Goal: Task Accomplishment & Management: Use online tool/utility

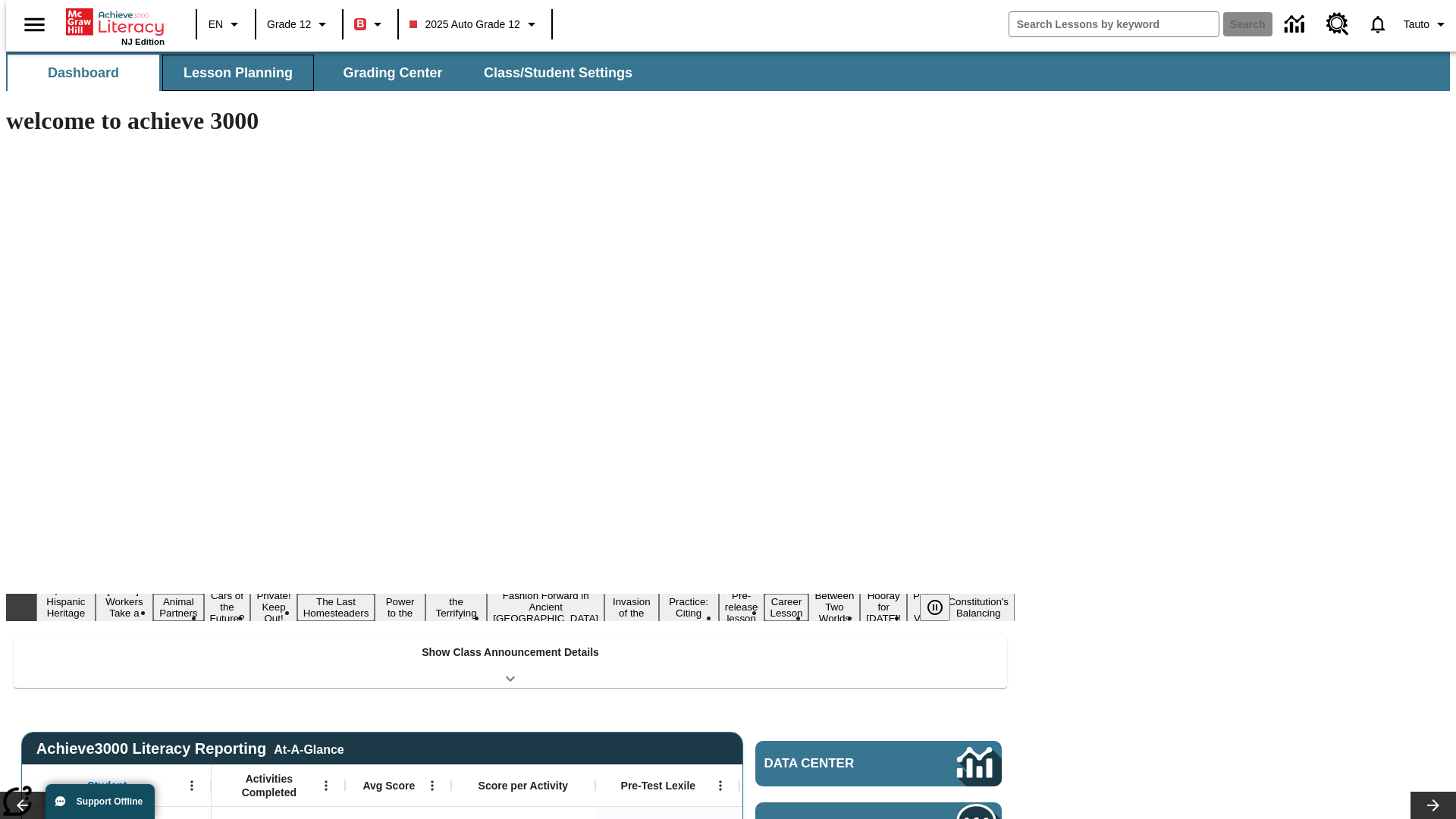
click at [232, 73] on button "Lesson Planning" at bounding box center [238, 73] width 151 height 36
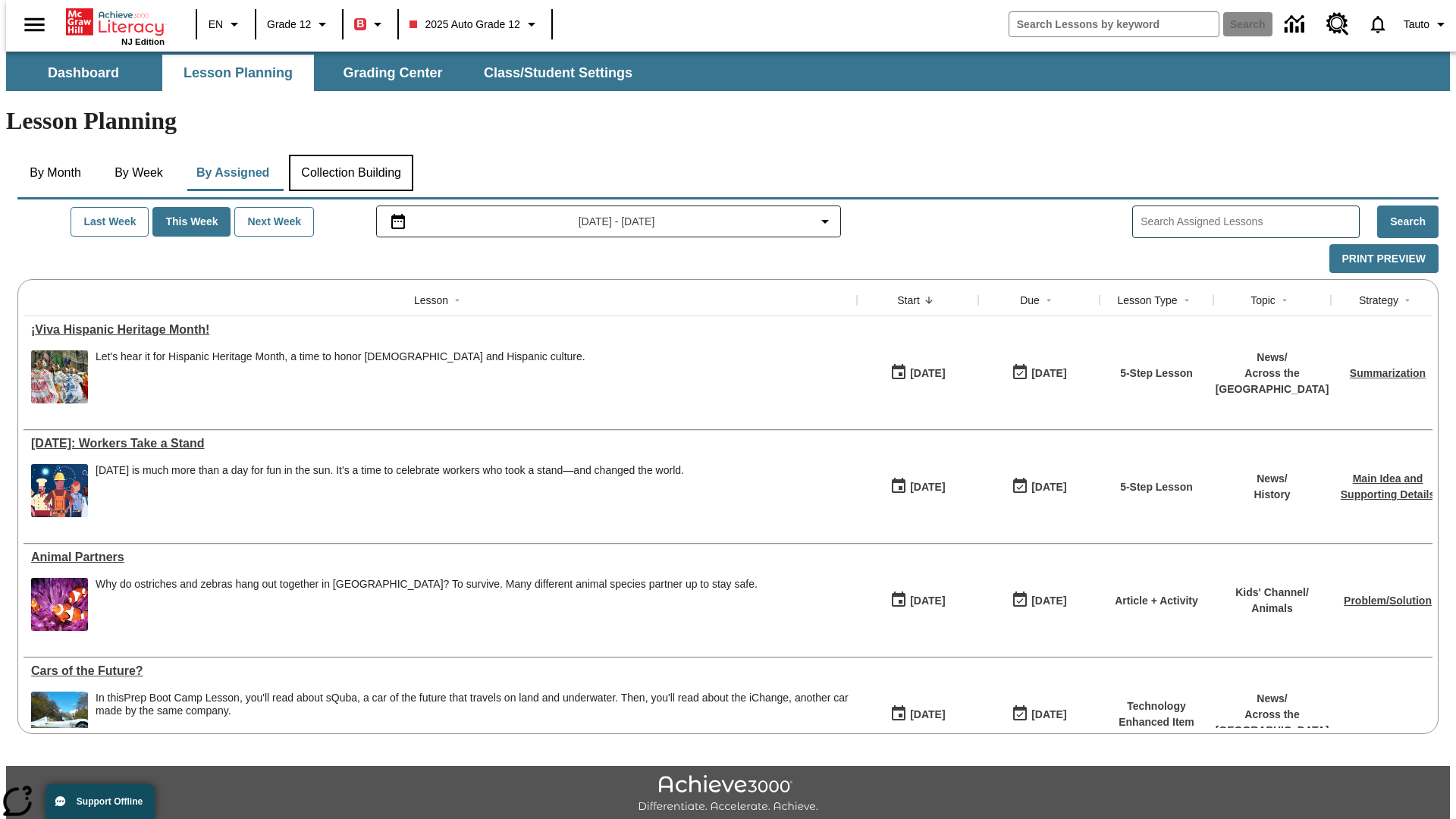
click at [350, 155] on button "Collection Building" at bounding box center [351, 172] width 124 height 36
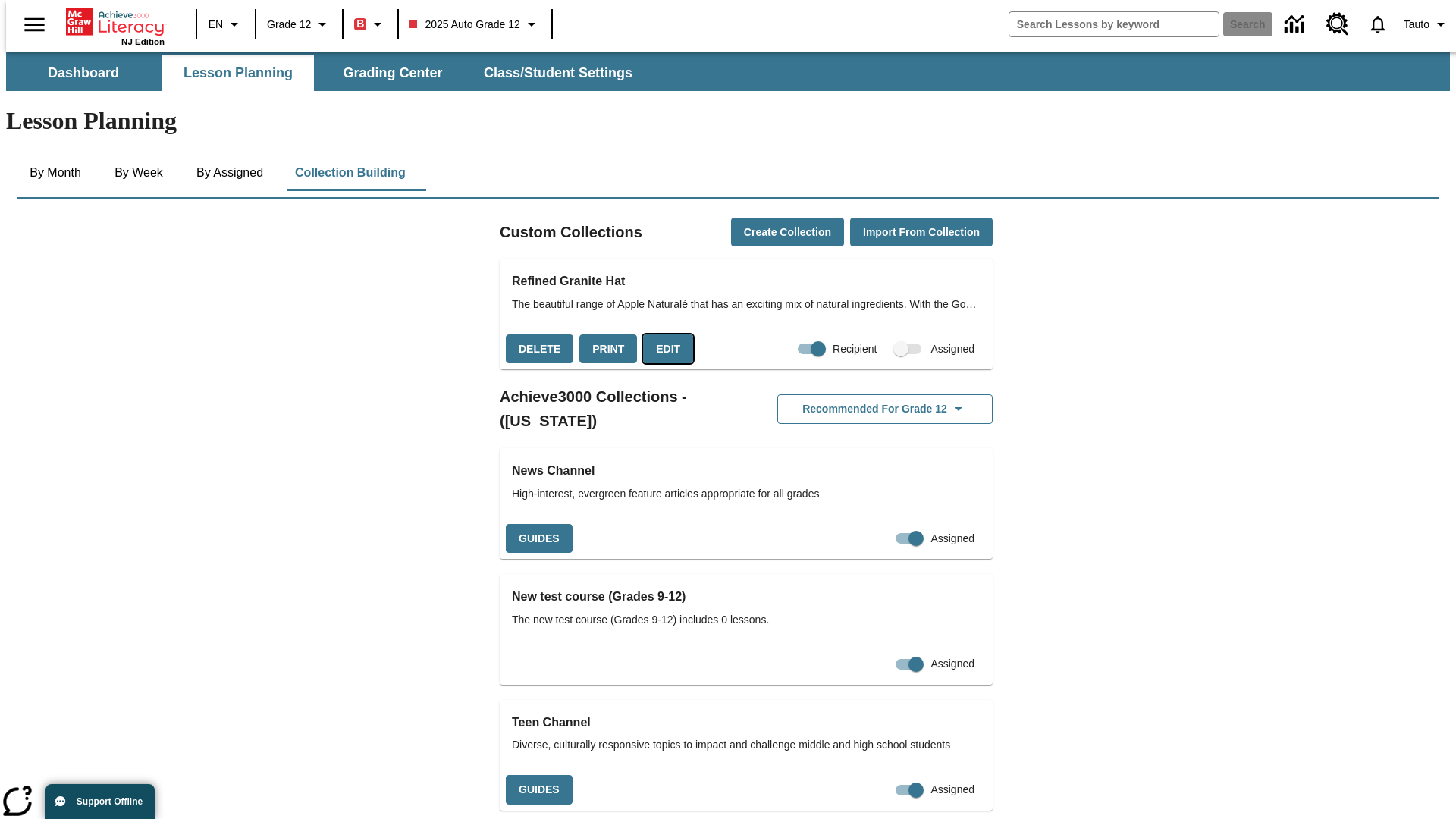
click at [663, 335] on button "Edit" at bounding box center [668, 349] width 50 height 30
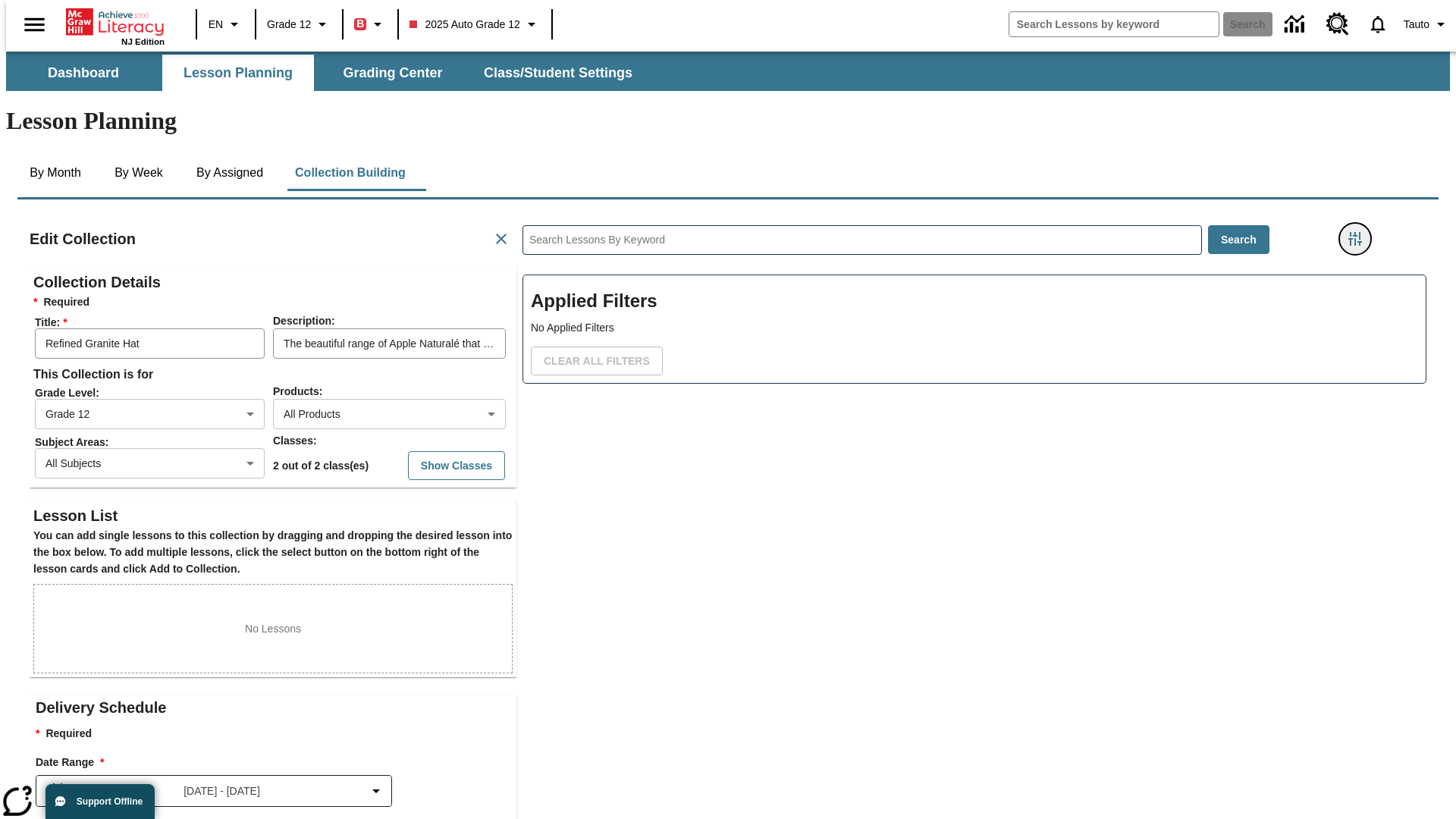
click at [1360, 232] on icon "Filters Side menu" at bounding box center [1355, 238] width 14 height 14
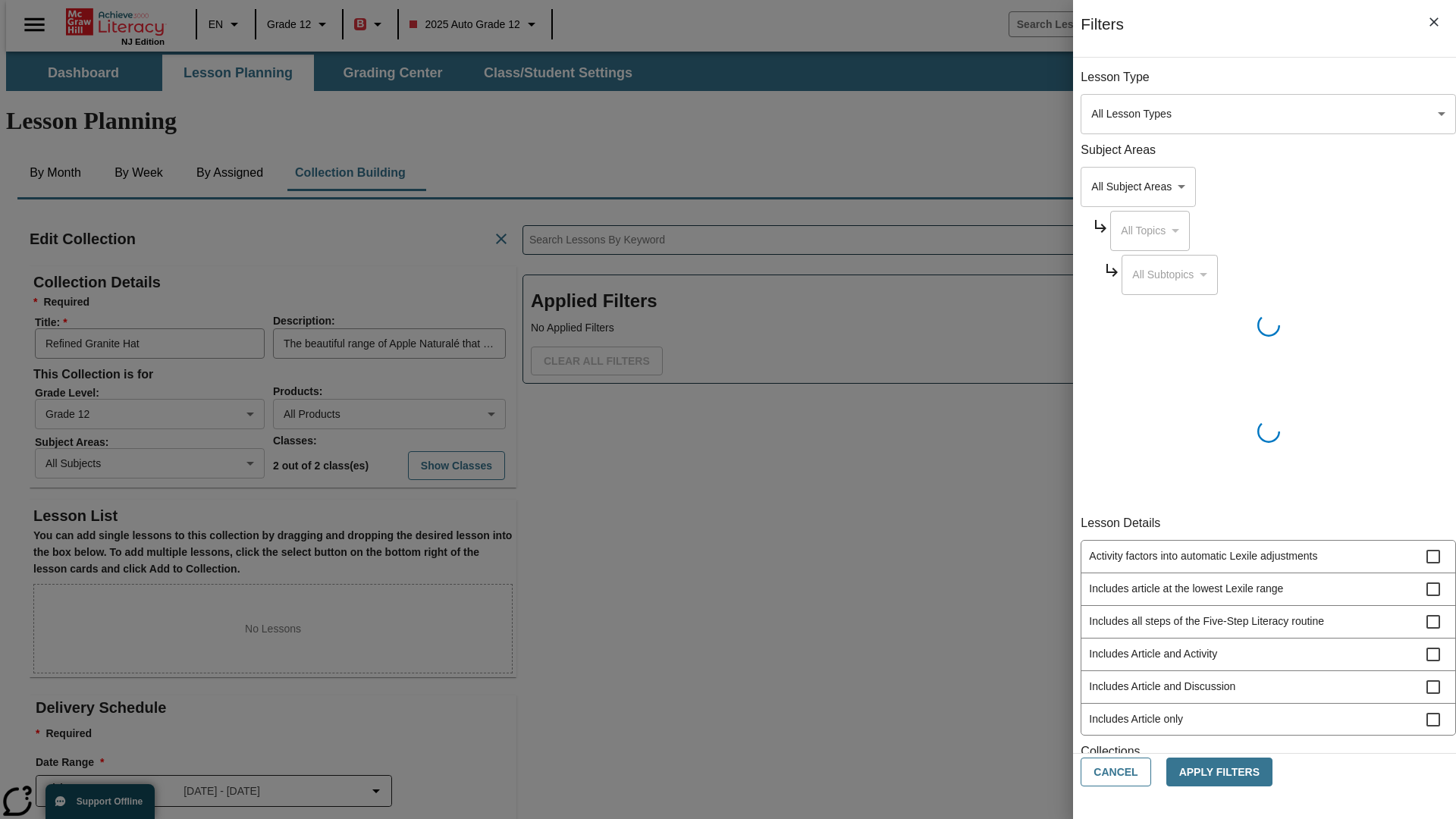
scroll to position [1, 1]
click at [1092, 187] on body "Skip to main content NJ Edition EN Grade 12 B 2025 Auto Grade 12 Search 0 Tauto…" at bounding box center [728, 527] width 1444 height 951
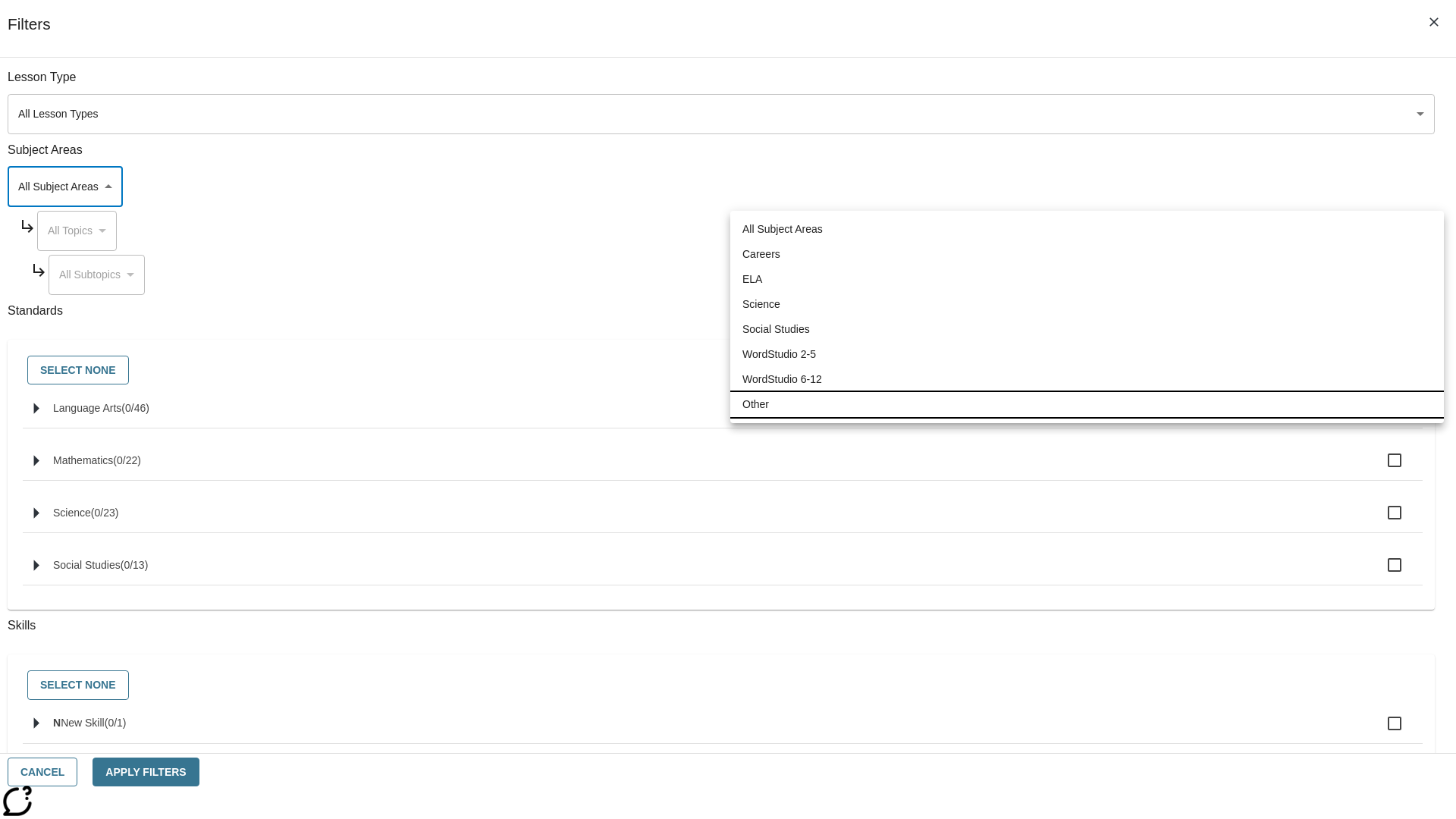
click at [1087, 404] on li "Other" at bounding box center [1087, 405] width 714 height 25
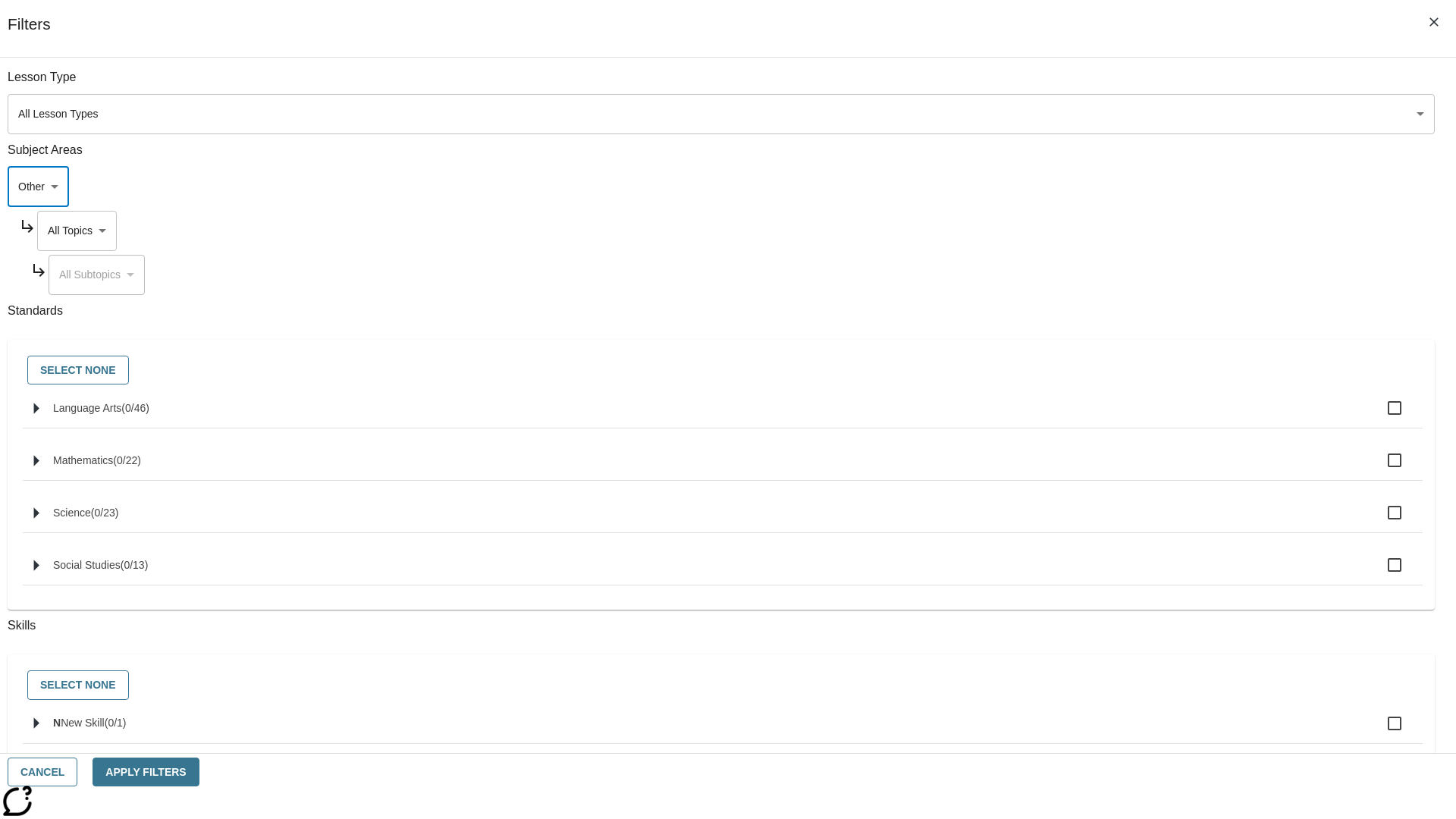
type input "0"
click at [1107, 231] on body "Skip to main content NJ Edition EN Grade 12 B 2025 Auto Grade 12 Search 0 Tauto…" at bounding box center [728, 527] width 1444 height 951
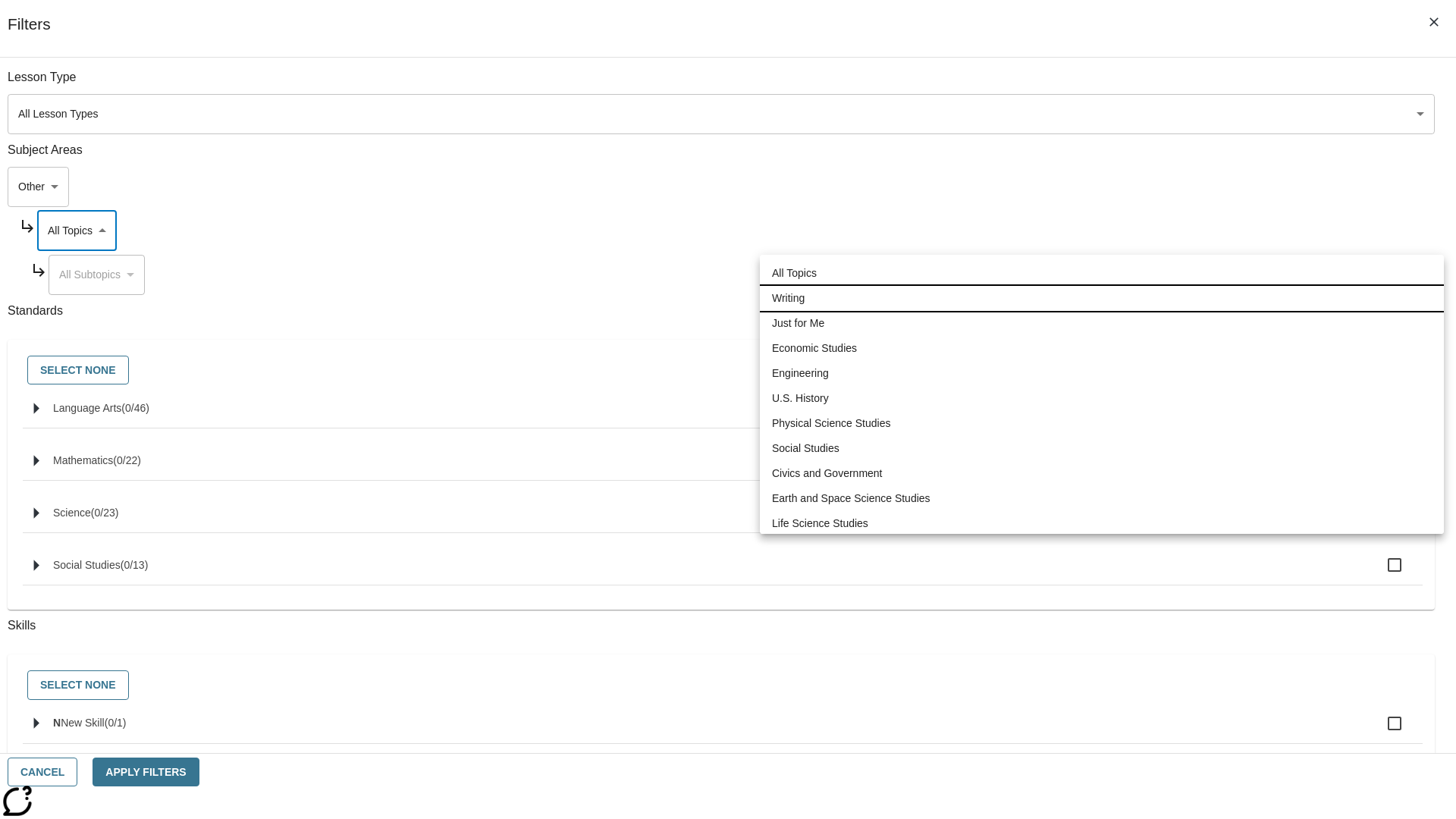
click at [1102, 286] on li "Writing" at bounding box center [1102, 298] width 684 height 25
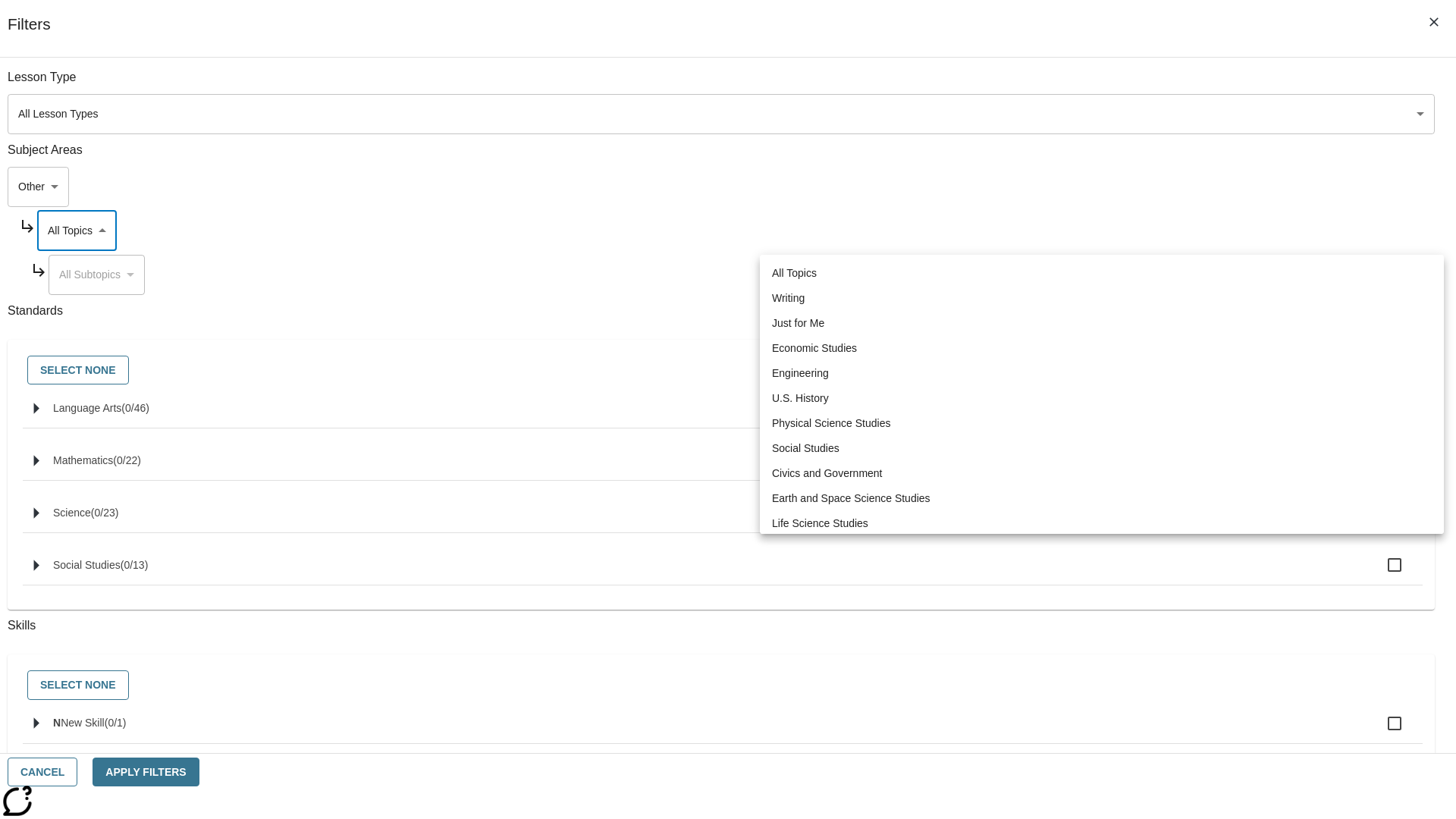
type input "6"
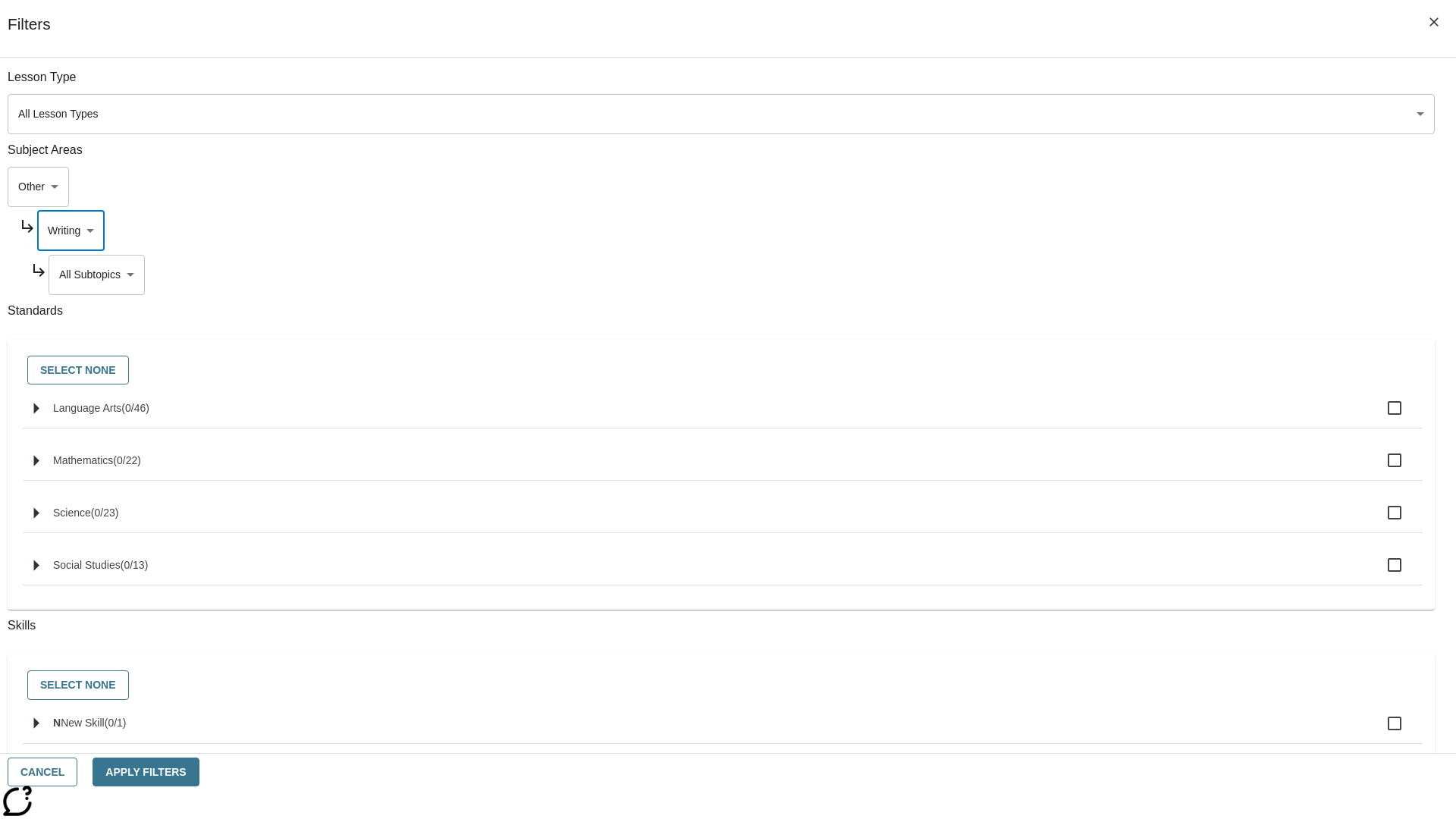
scroll to position [31, 0]
click at [199, 772] on button "Apply Filters" at bounding box center [145, 772] width 107 height 30
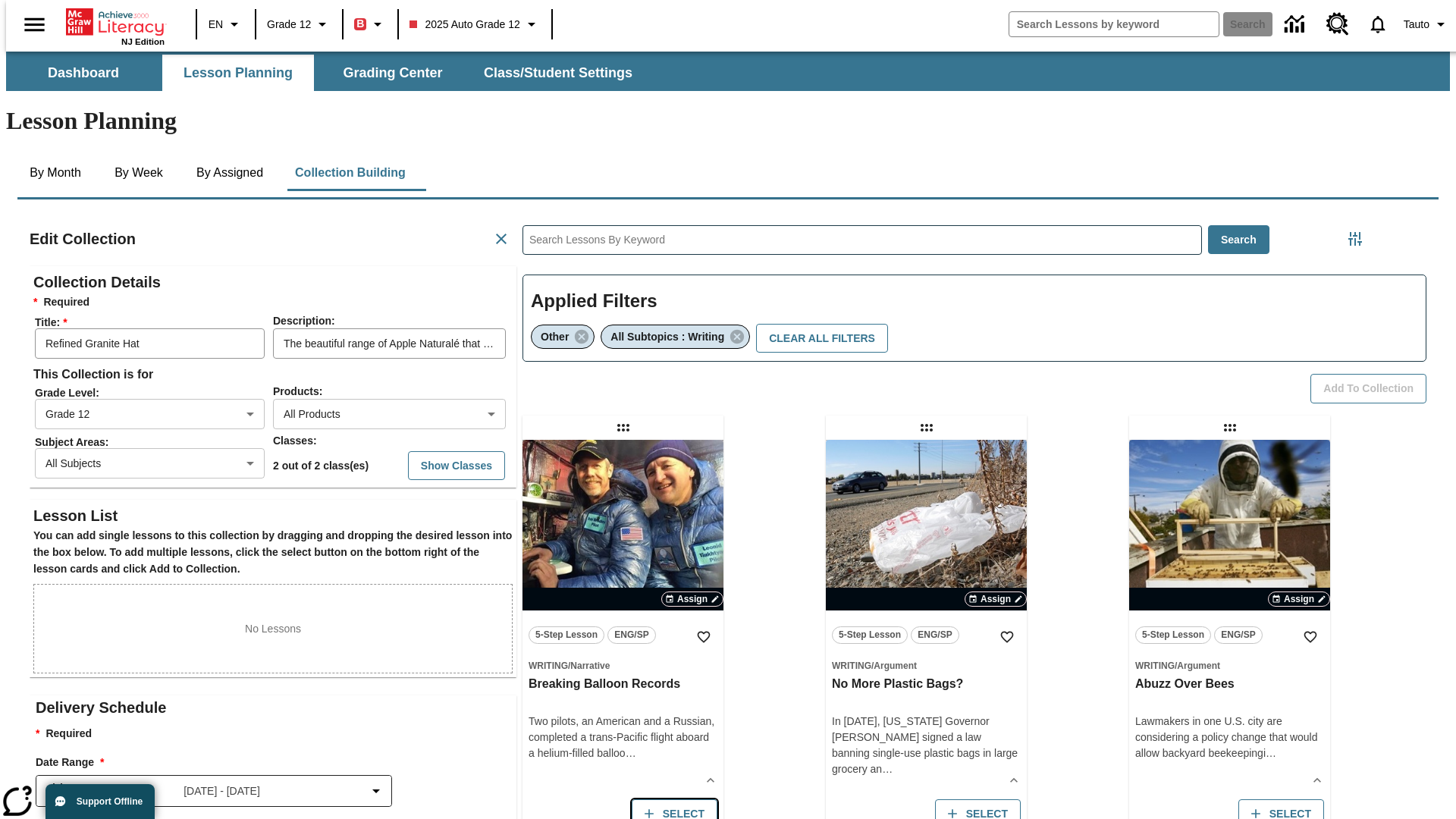
click at [671, 799] on button "Select" at bounding box center [674, 813] width 85 height 30
click at [1373, 374] on button "Add to Collection" at bounding box center [1368, 388] width 116 height 30
click at [671, 799] on button "Select" at bounding box center [674, 813] width 85 height 30
